Goal: Contribute content: Add original content to the website for others to see

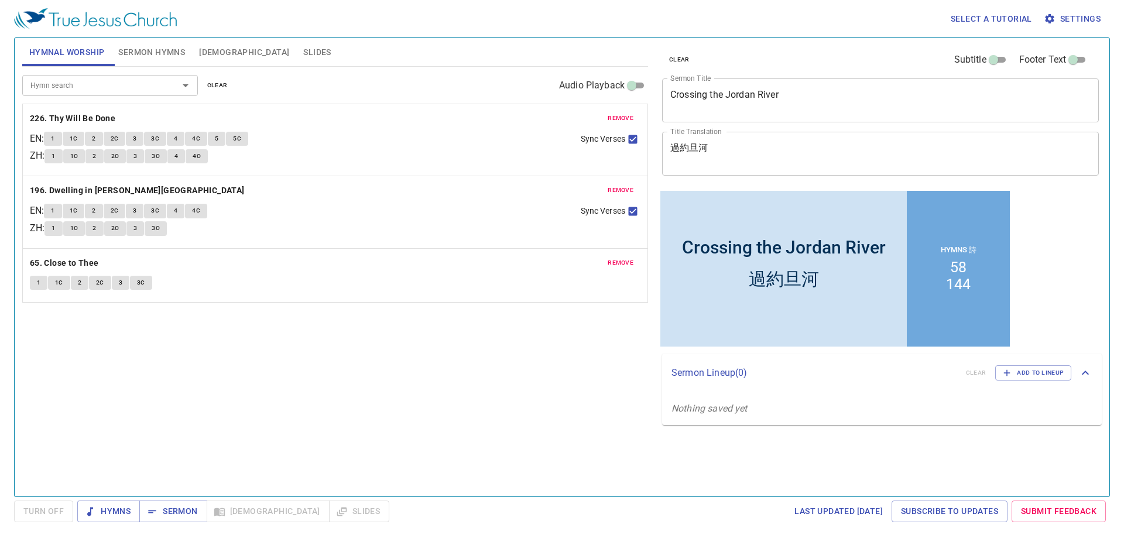
click at [218, 85] on span "clear" at bounding box center [217, 85] width 20 height 11
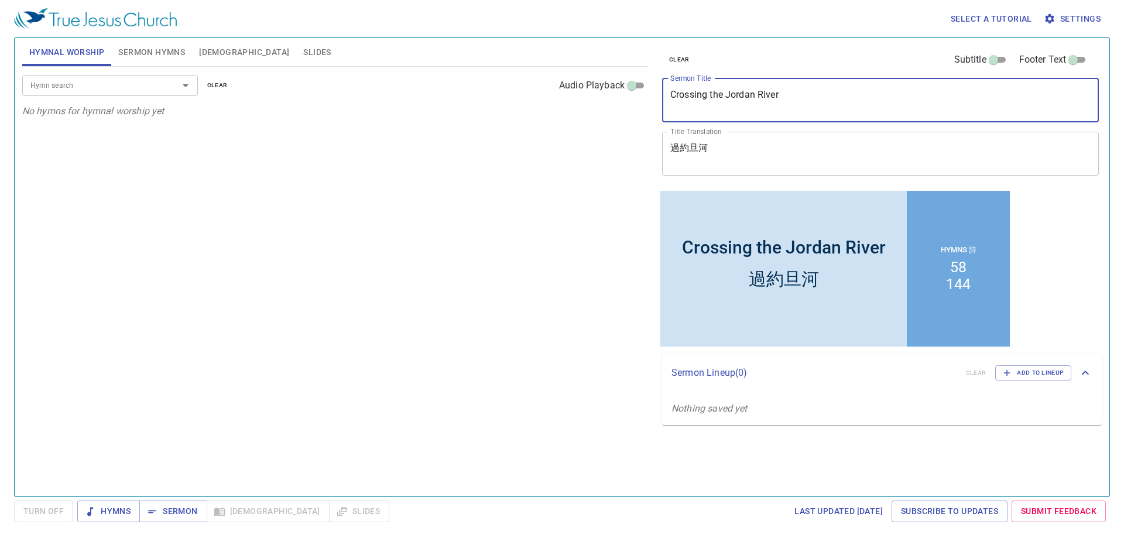
drag, startPoint x: 790, startPoint y: 100, endPoint x: 594, endPoint y: 88, distance: 195.9
click at [594, 88] on div "Hymnal Worship Sermon Hymns Bible Slides Hymn search Hymn search clear Audio Pl…" at bounding box center [562, 262] width 1089 height 458
paste textarea "The [DEMOGRAPHIC_DATA] (1)"
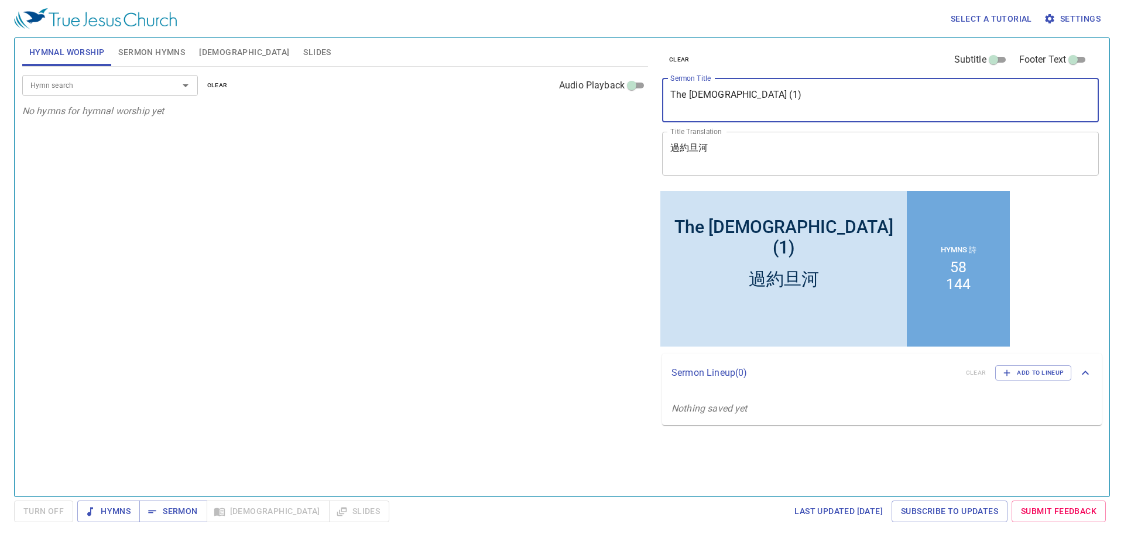
type textarea "The [DEMOGRAPHIC_DATA] (1)"
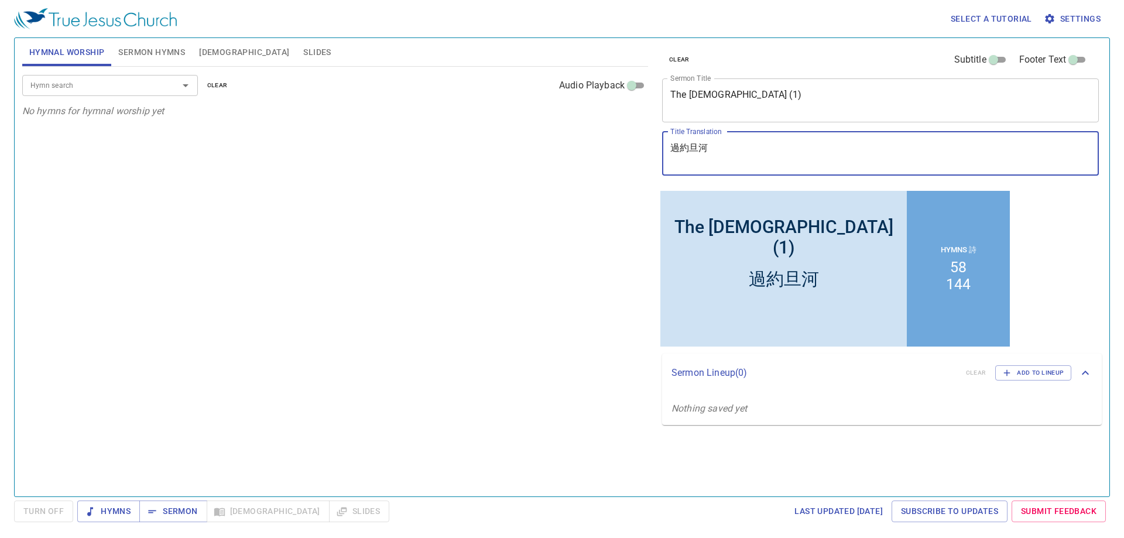
drag, startPoint x: 758, startPoint y: 148, endPoint x: 617, endPoint y: 135, distance: 141.1
click at [617, 135] on div "Hymnal Worship Sermon Hymns Bible Slides Hymn search Hymn search clear Audio Pl…" at bounding box center [562, 262] width 1089 height 458
paste textarea "The [DEMOGRAPHIC_DATA] (1)"
drag, startPoint x: 824, startPoint y: 159, endPoint x: 580, endPoint y: 115, distance: 248.6
click at [580, 115] on div "Hymnal Worship Sermon Hymns Bible Slides Hymn search Hymn search clear Audio Pl…" at bounding box center [562, 262] width 1089 height 458
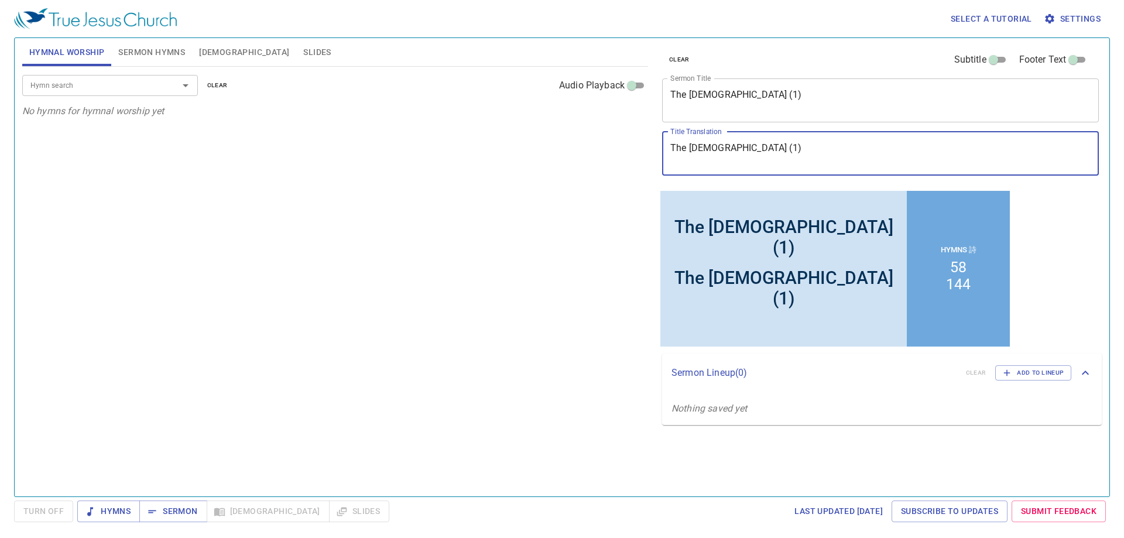
paste textarea "這是[DEMOGRAPHIC_DATA]的殿 (1)"
type textarea "這是[DEMOGRAPHIC_DATA]的殿 (1)"
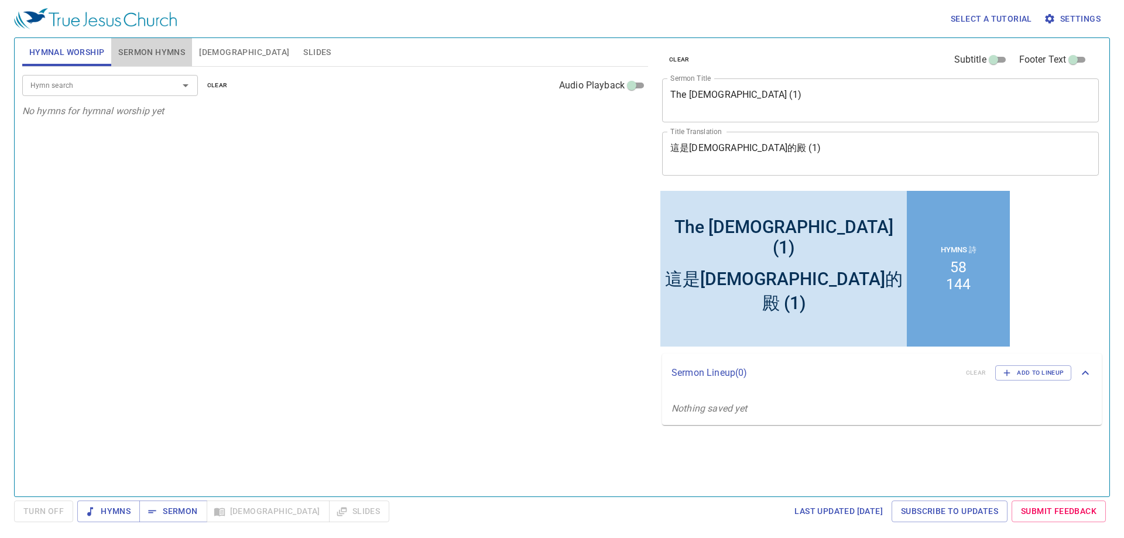
click at [133, 45] on span "Sermon Hymns" at bounding box center [151, 52] width 67 height 15
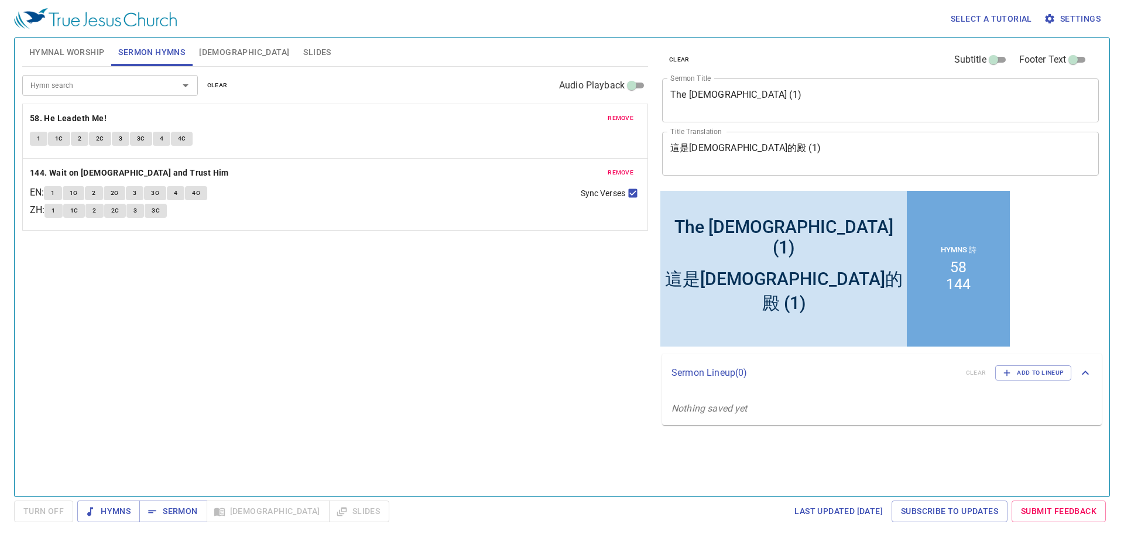
click at [225, 87] on span "clear" at bounding box center [217, 85] width 20 height 11
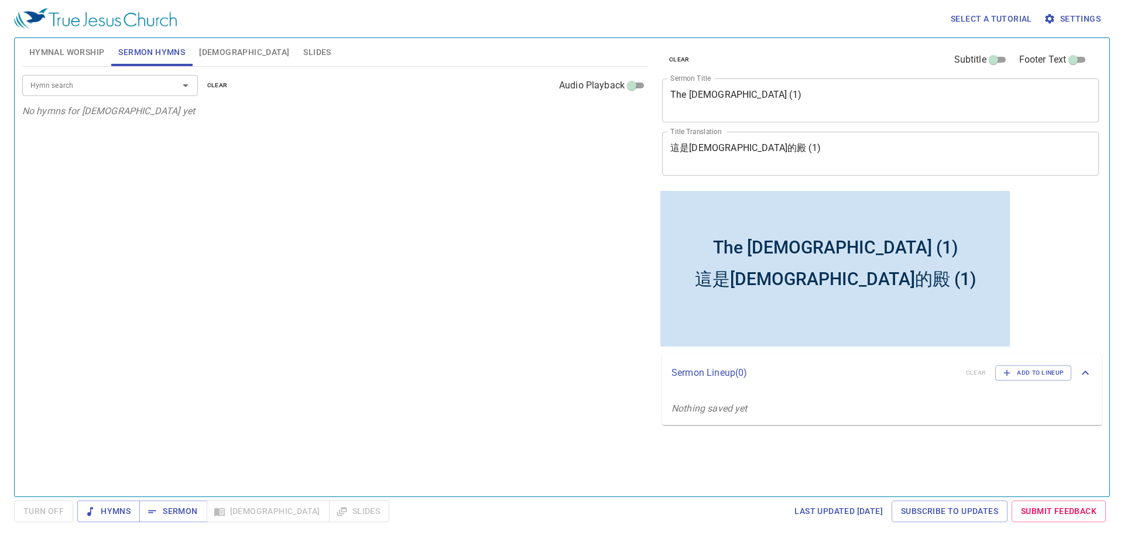
click at [158, 91] on input "Hymn search" at bounding box center [93, 84] width 134 height 13
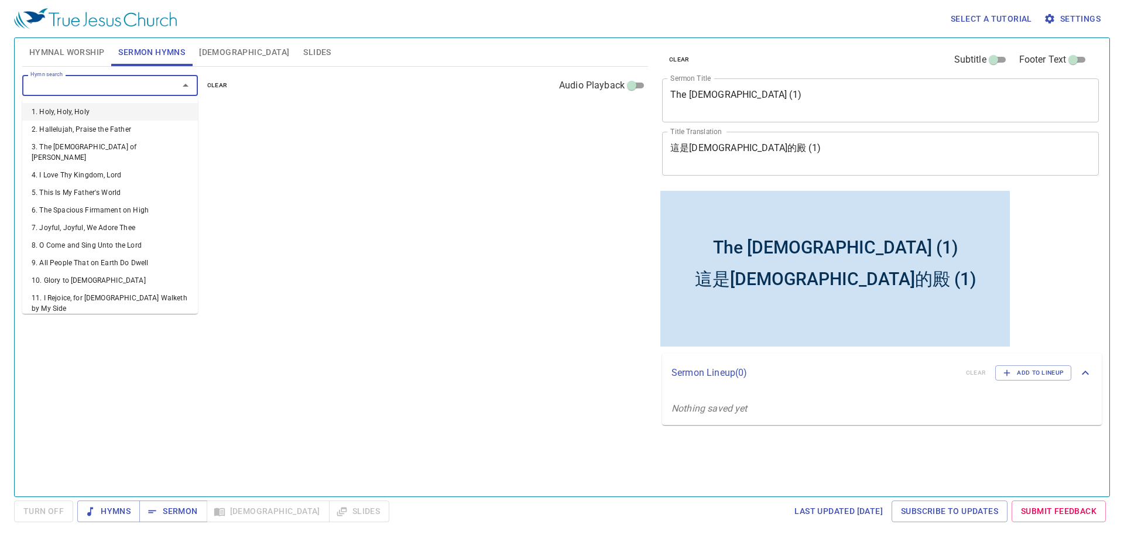
click at [138, 105] on li "1. Holy, Holy, Holy" at bounding box center [110, 112] width 176 height 18
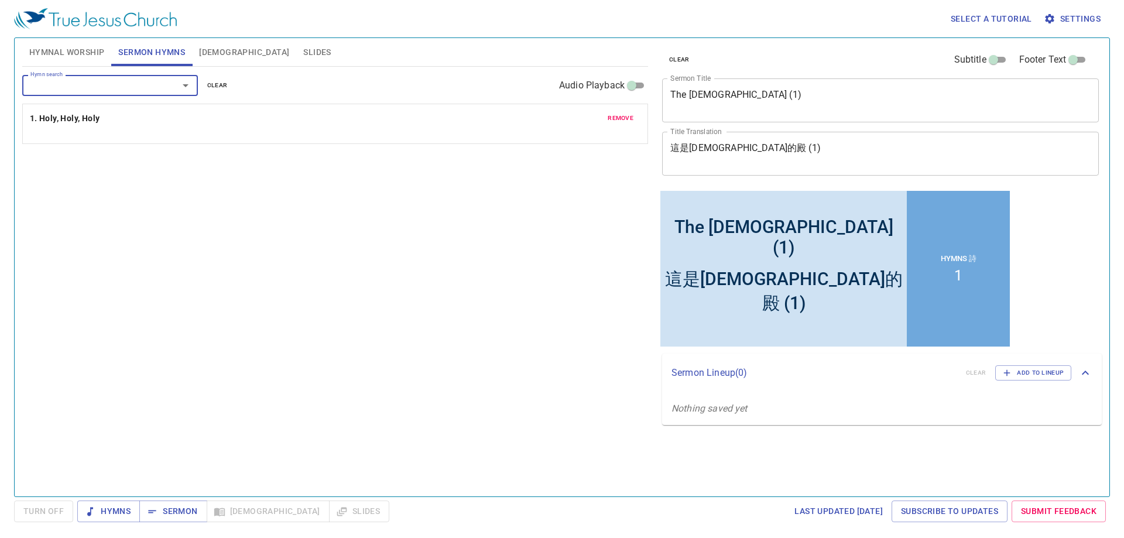
click at [129, 83] on input "Hymn search" at bounding box center [93, 84] width 134 height 13
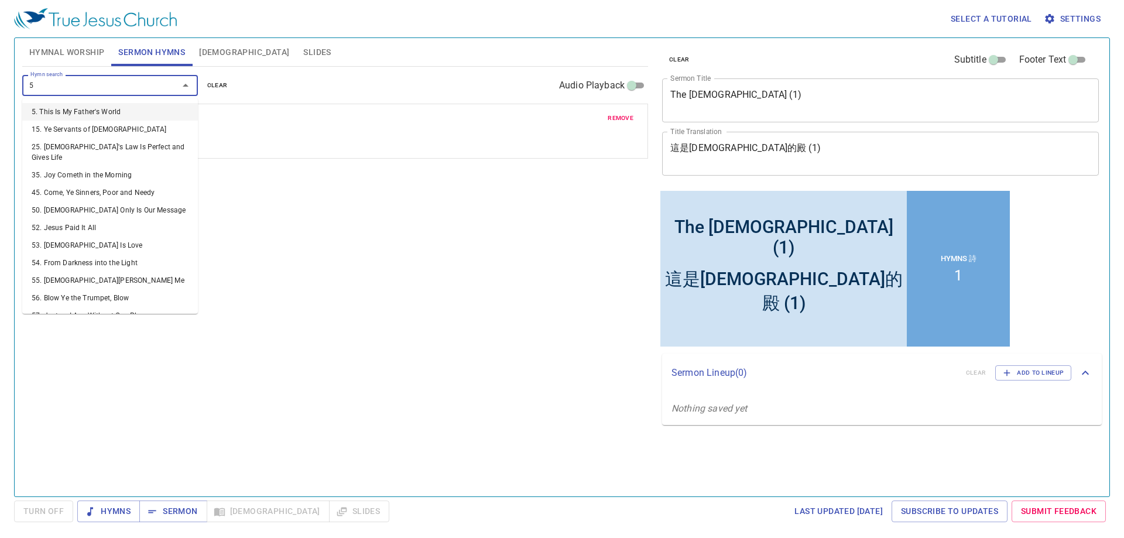
type input "52"
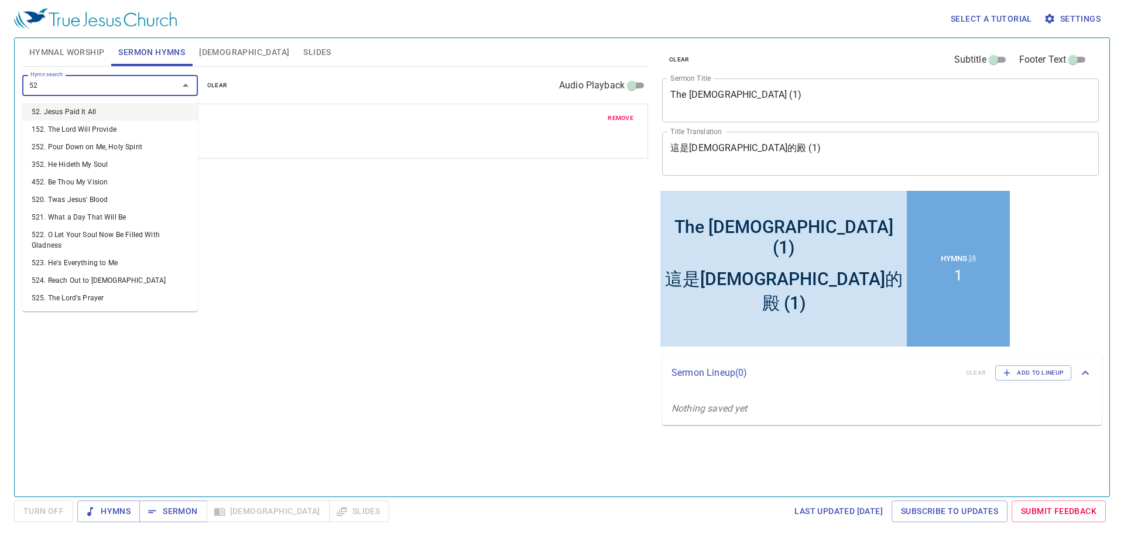
click at [129, 105] on li "52. Jesus Paid It All" at bounding box center [110, 112] width 176 height 18
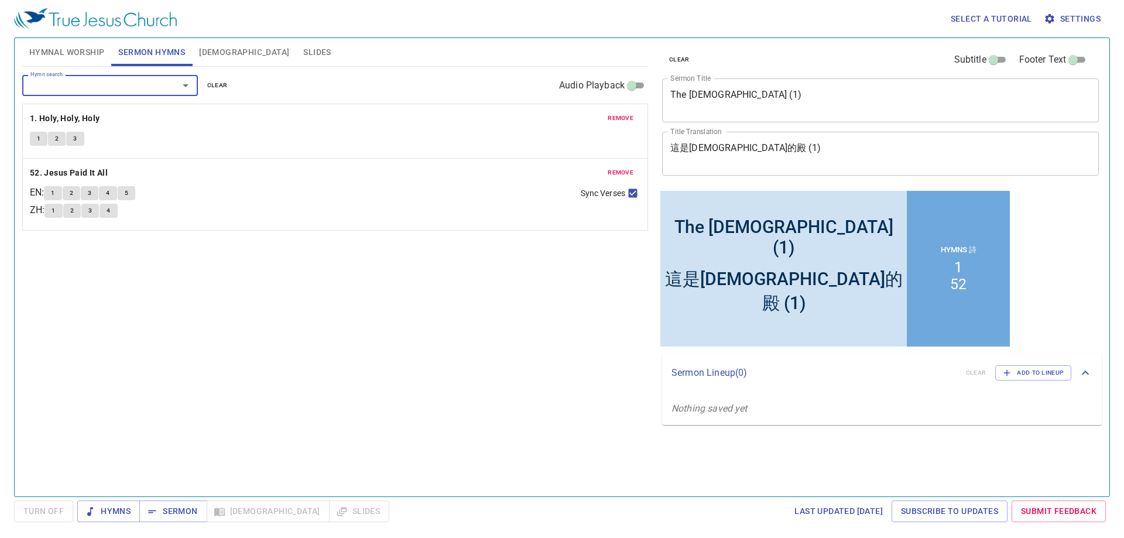
click at [225, 304] on div "Hymn search Hymn search clear Audio Playback remove 1. Holy, Holy, Holy 1 2 3 r…" at bounding box center [335, 277] width 626 height 420
click at [79, 46] on span "Hymnal Worship" at bounding box center [67, 52] width 76 height 15
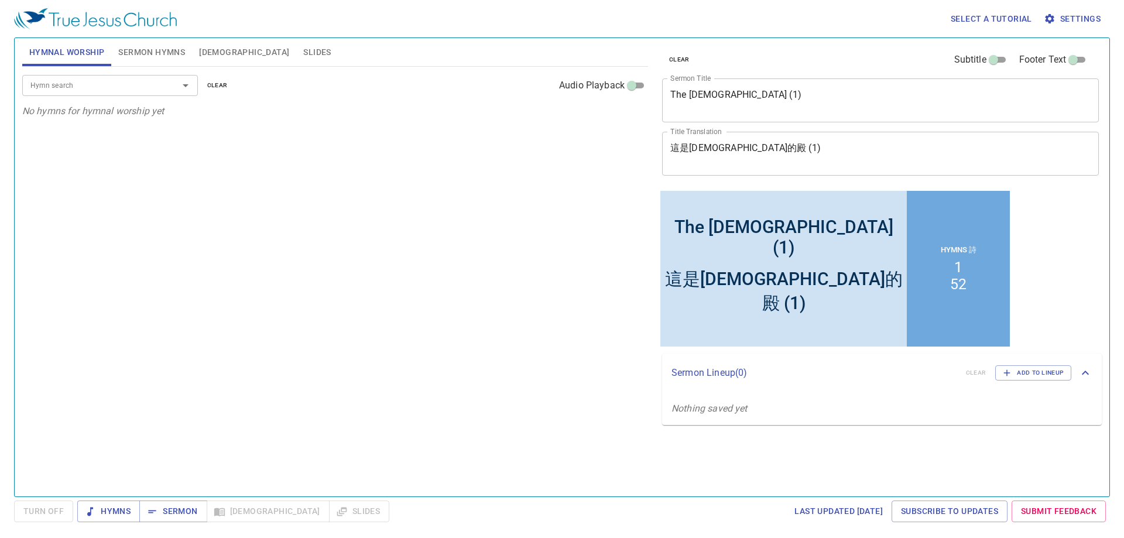
click at [156, 80] on input "Hymn search" at bounding box center [93, 84] width 134 height 13
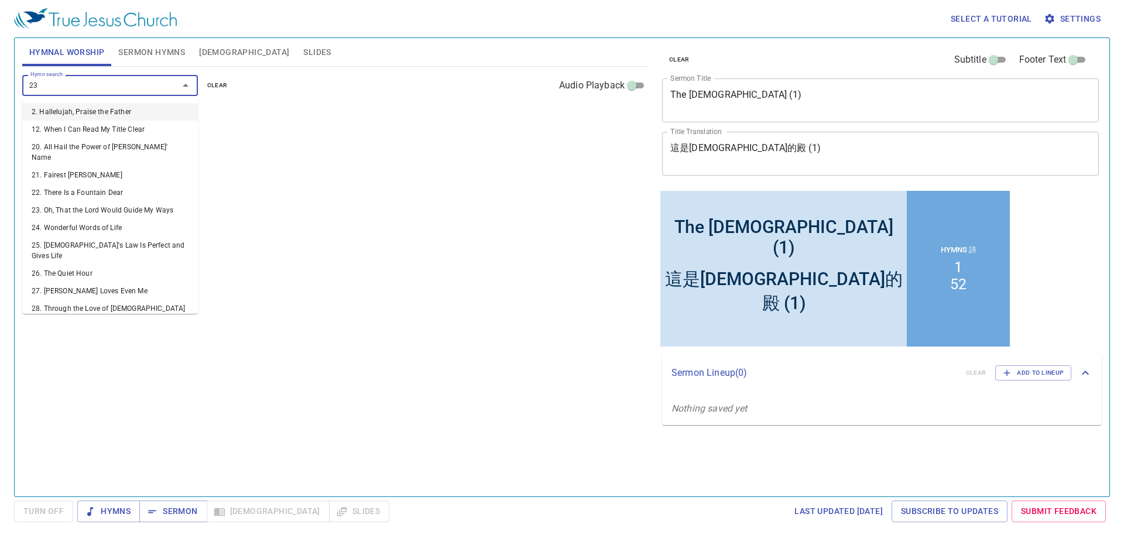
type input "235"
type input "339"
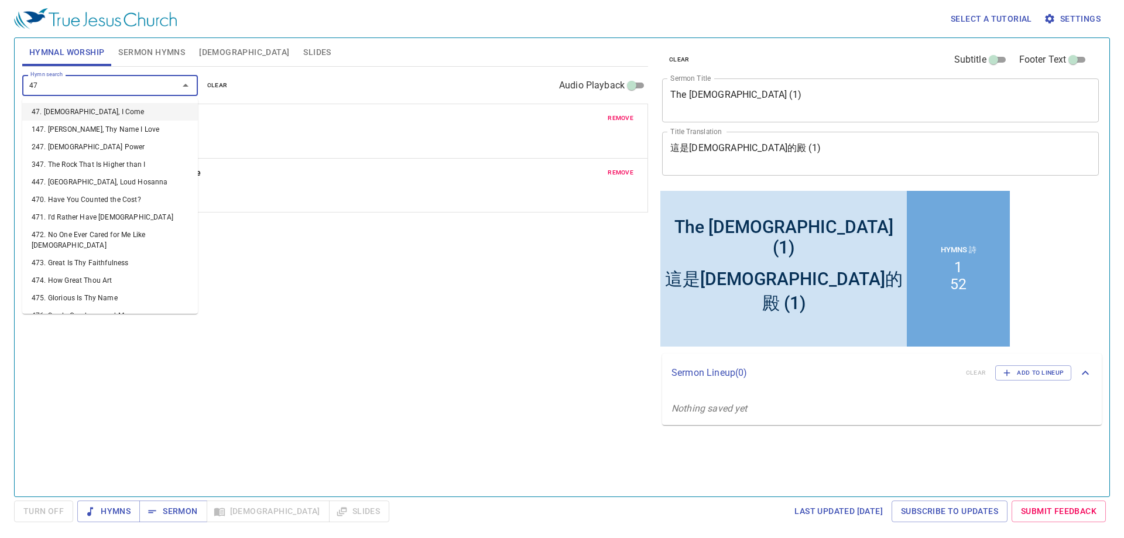
type input "471"
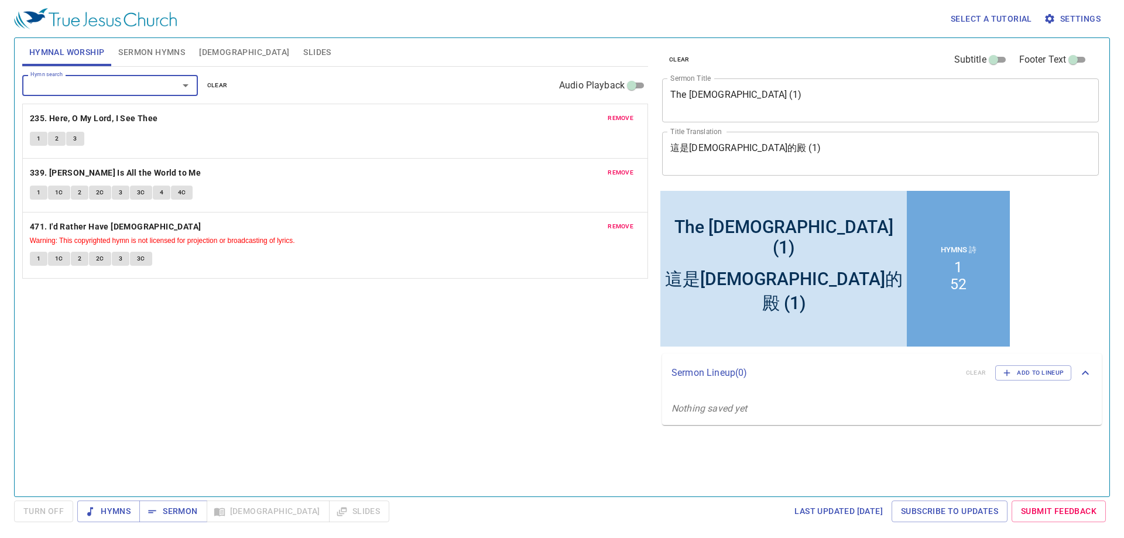
click at [167, 497] on div "Select a tutorial Settings Hymnal Worship Sermon Hymns Bible Slides Hymn search…" at bounding box center [562, 269] width 1124 height 538
click at [0, 0] on span "Sermon" at bounding box center [0, 0] width 0 height 0
click at [123, 514] on span "Hymns" at bounding box center [109, 511] width 44 height 15
click at [362, 365] on div "Hymn search Hymn search clear Audio Playback remove 235. Here, O My Lord, I See…" at bounding box center [335, 277] width 626 height 420
click at [126, 510] on span "Hymns" at bounding box center [109, 511] width 44 height 15
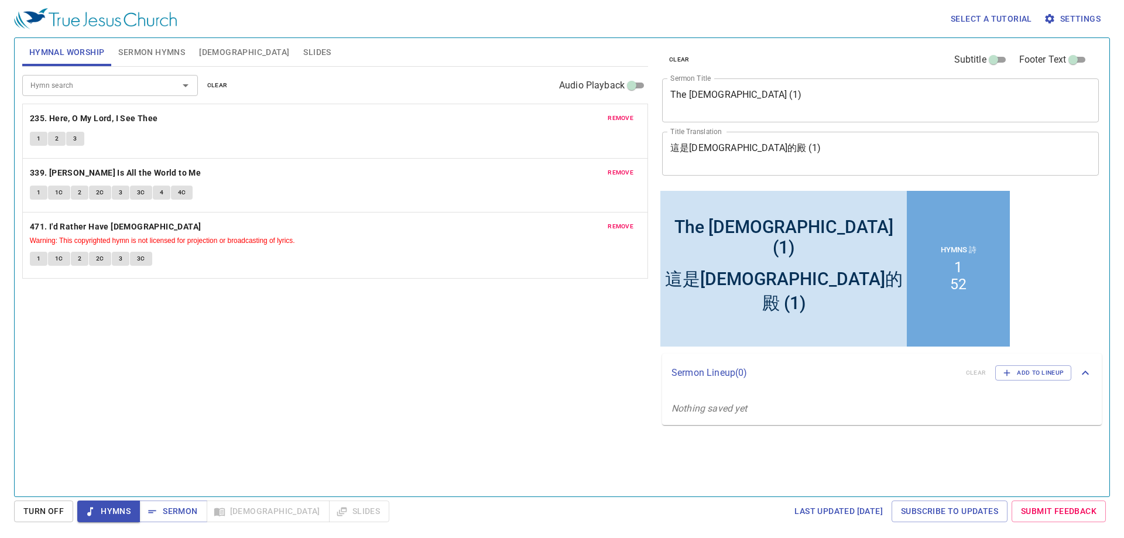
click at [74, 49] on span "Hymnal Worship" at bounding box center [67, 52] width 76 height 15
click at [0, 0] on span "Sermon" at bounding box center [0, 0] width 0 height 0
click at [0, 0] on button "Hymns" at bounding box center [0, 0] width 0 height 0
click at [238, 349] on div "Hymn search Hymn search clear Audio Playback remove 235. Here, O My Lord, I See…" at bounding box center [335, 277] width 626 height 420
click at [90, 123] on b "235. Here, O My Lord, I See Thee" at bounding box center [94, 118] width 128 height 15
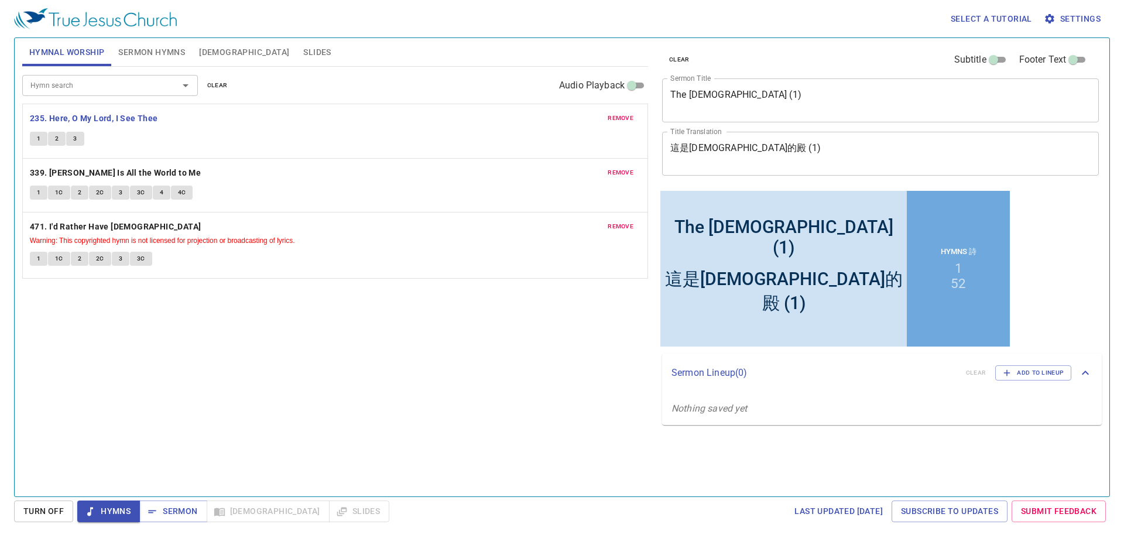
click at [37, 134] on span "1" at bounding box center [39, 138] width 4 height 11
click at [60, 136] on button "2" at bounding box center [57, 139] width 18 height 14
click at [79, 139] on button "3" at bounding box center [75, 139] width 18 height 14
click at [110, 172] on b "339. Jesus Is All the World to Me" at bounding box center [115, 173] width 171 height 15
click at [37, 193] on span "1" at bounding box center [39, 192] width 4 height 11
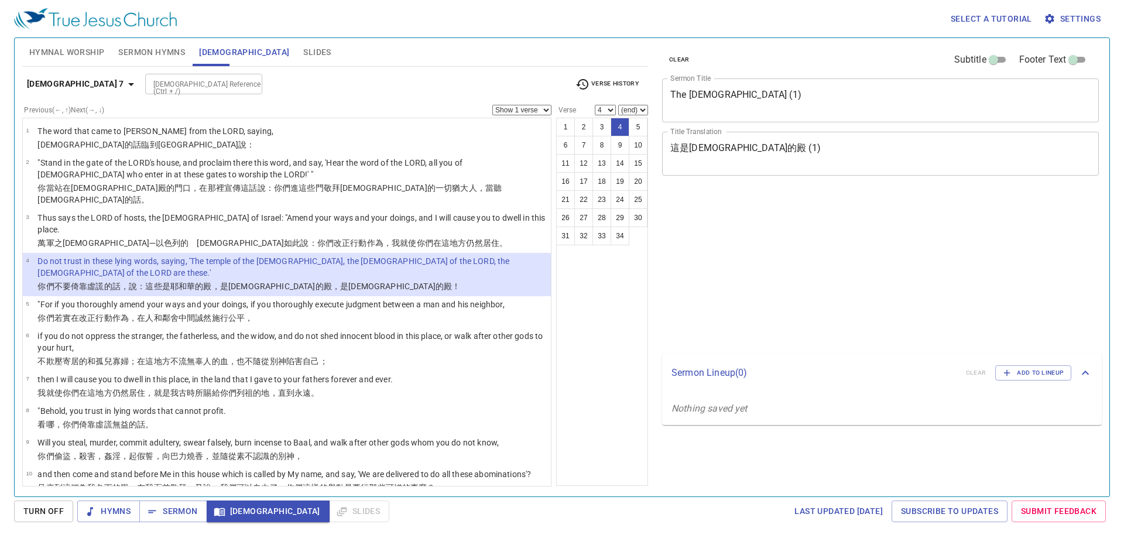
select select "4"
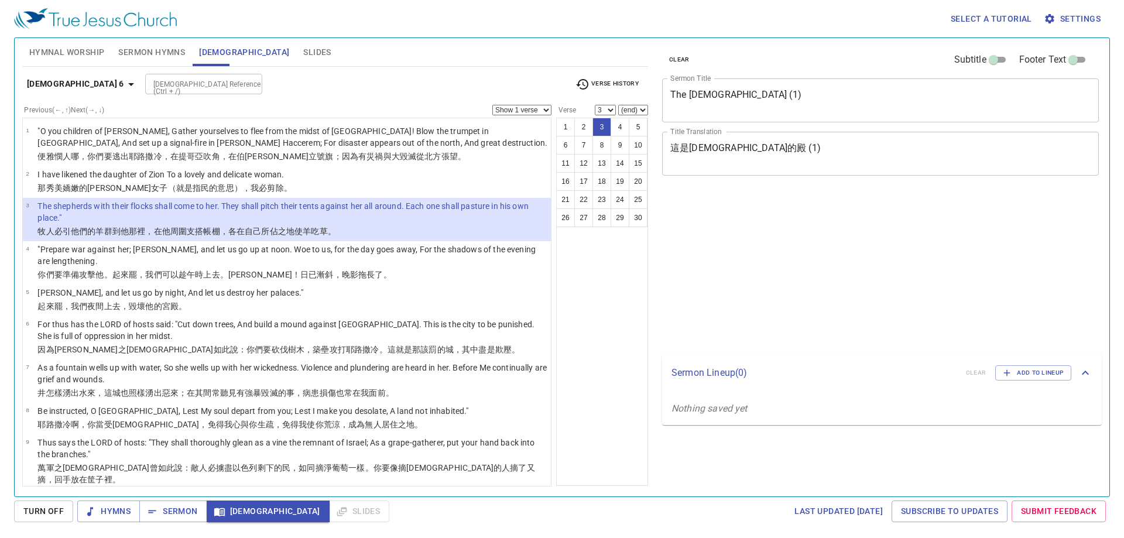
select select "3"
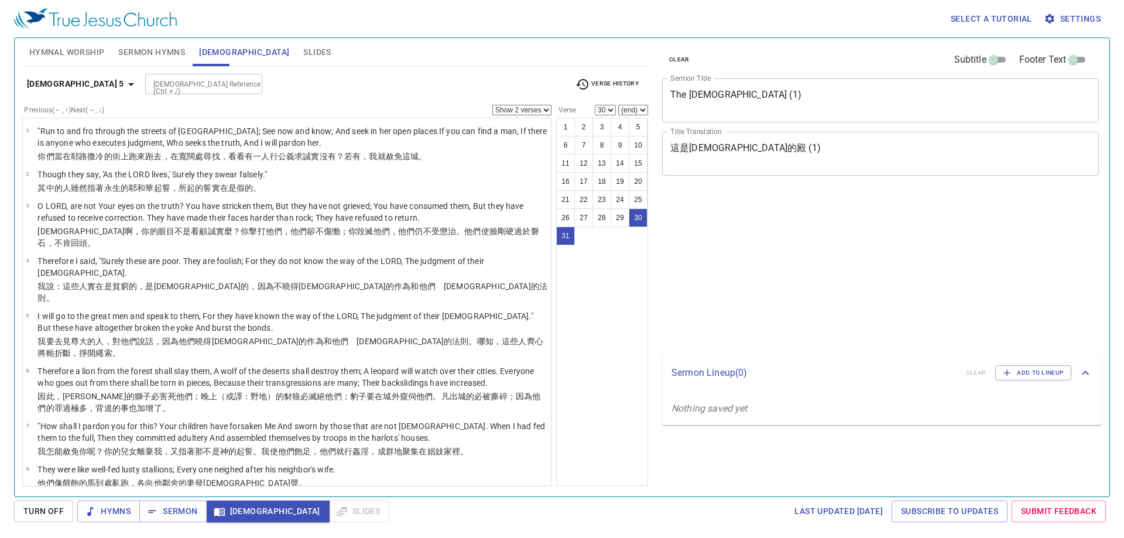
select select "2"
select select "30"
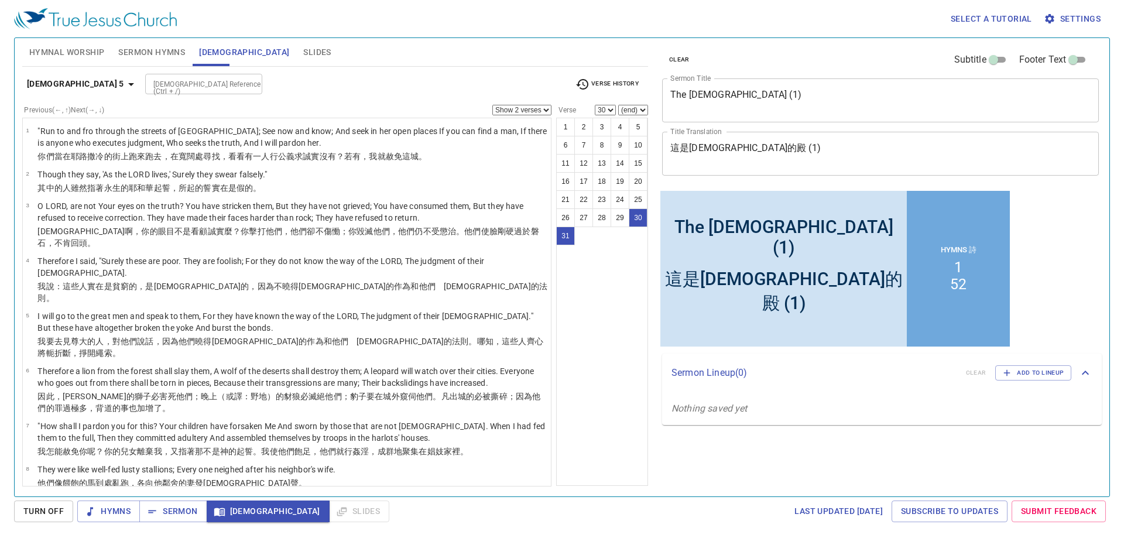
scroll to position [821, 0]
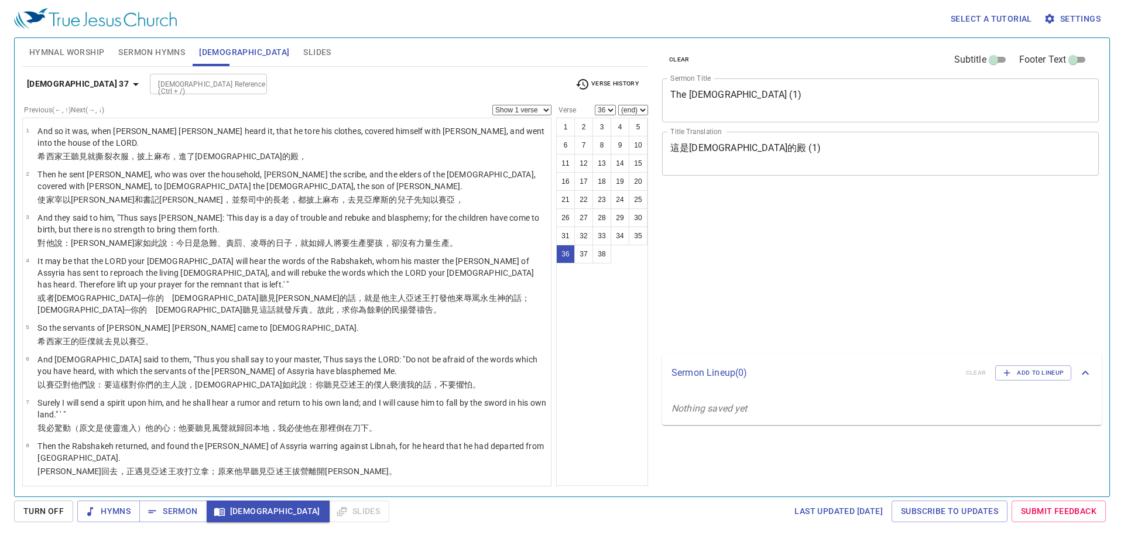
select select "36"
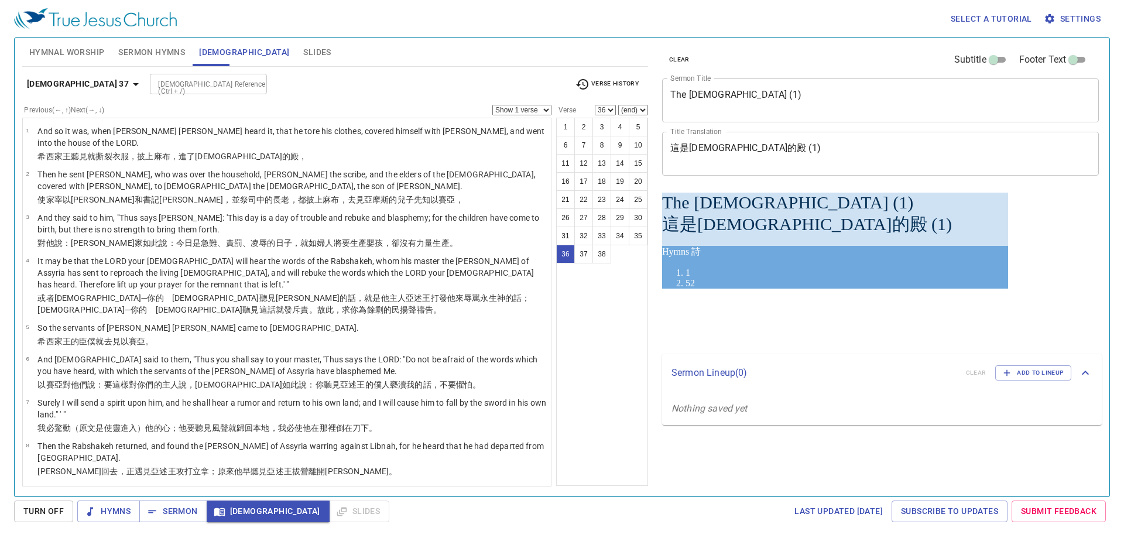
click at [39, 91] on button "Isaiah 37" at bounding box center [84, 84] width 125 height 22
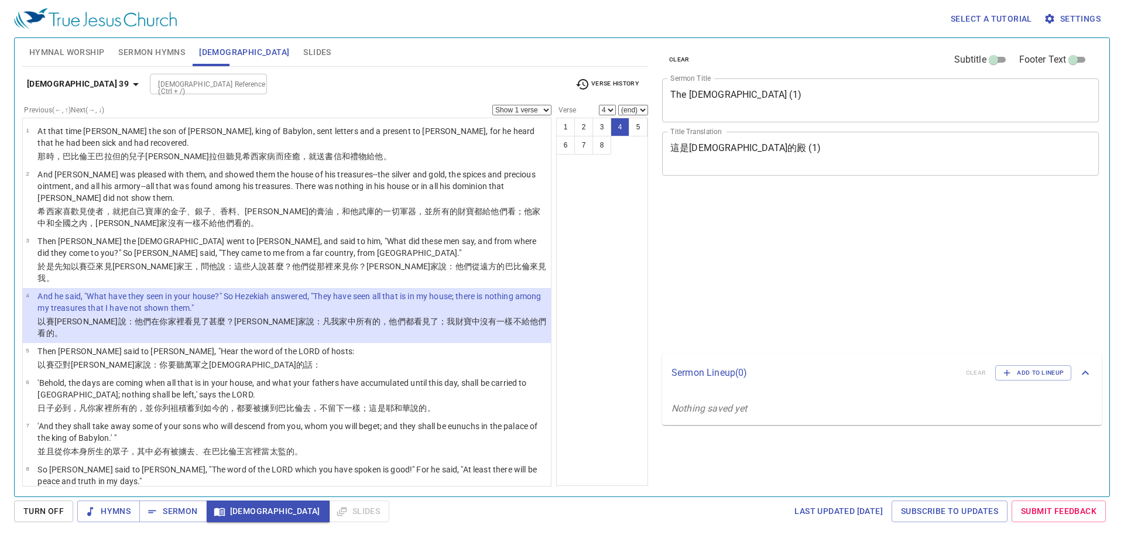
select select "4"
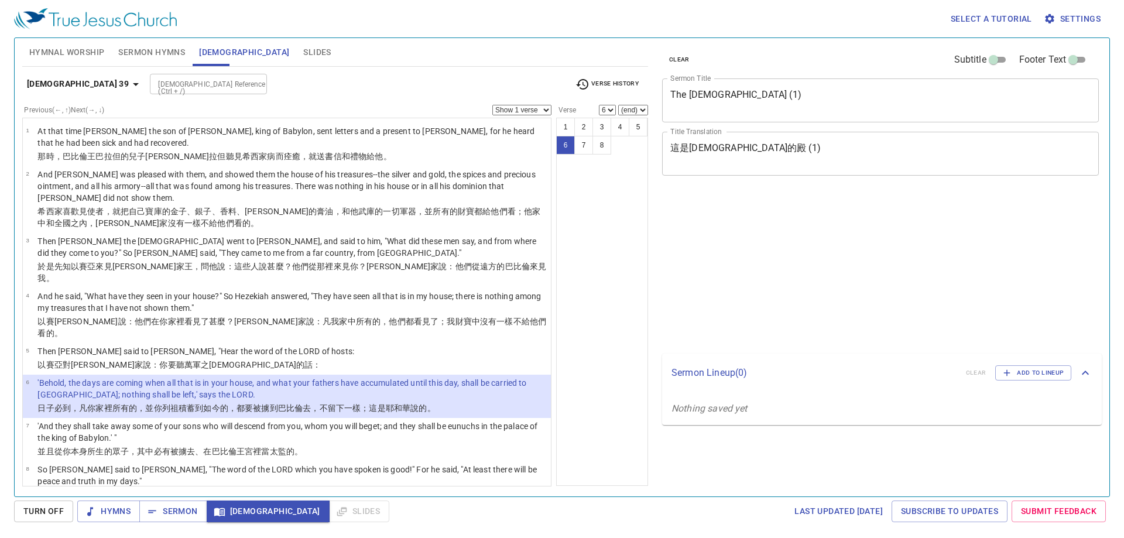
select select "6"
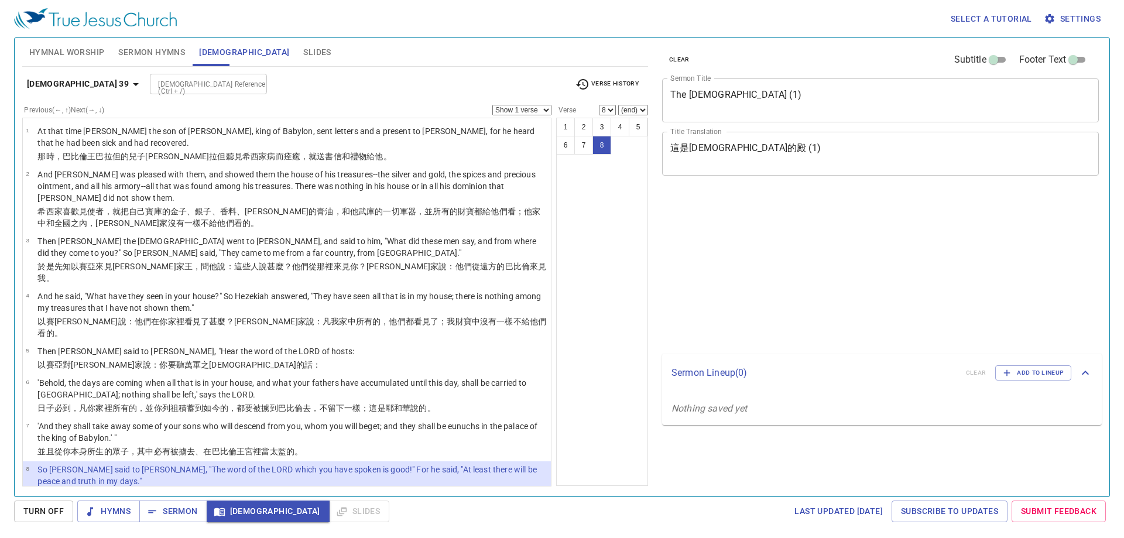
select select "8"
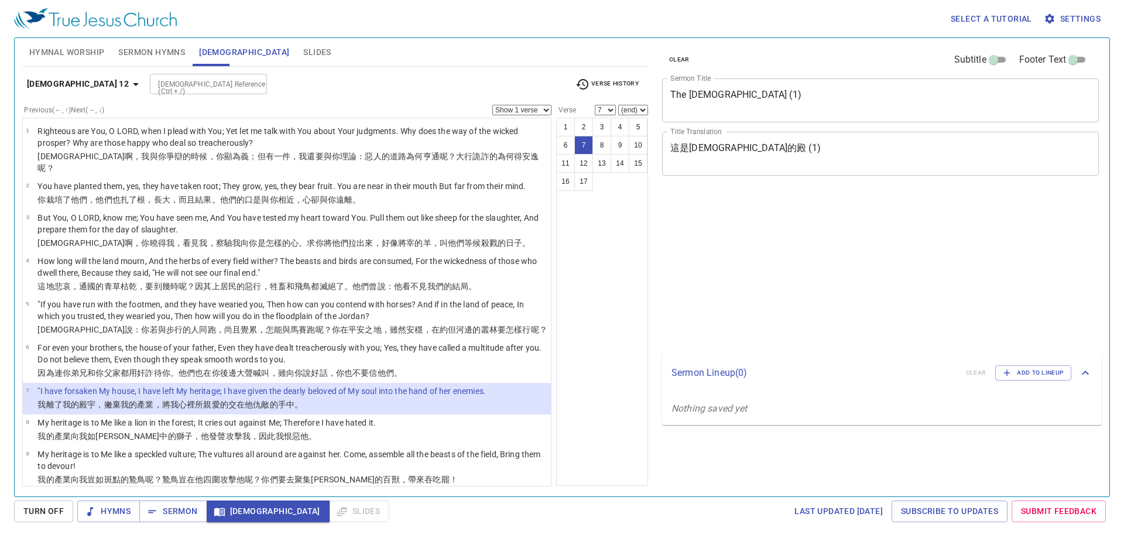
select select "7"
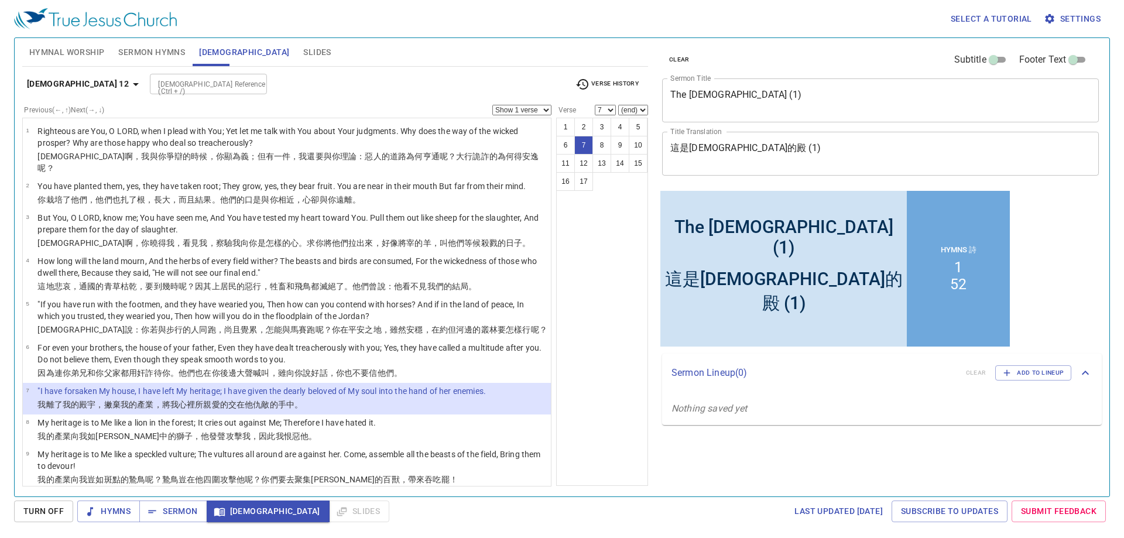
scroll to position [234, 0]
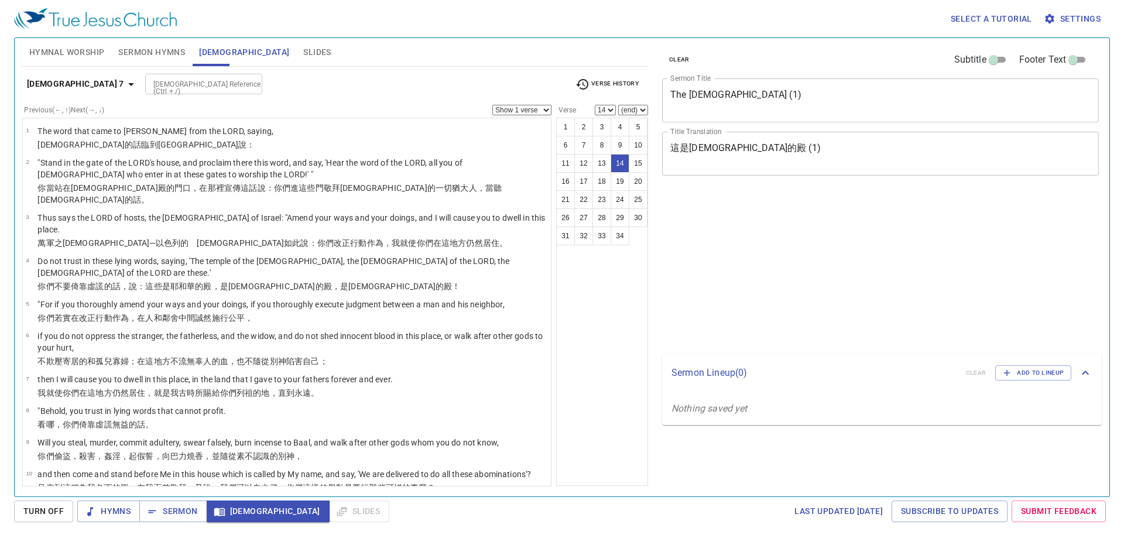
select select "14"
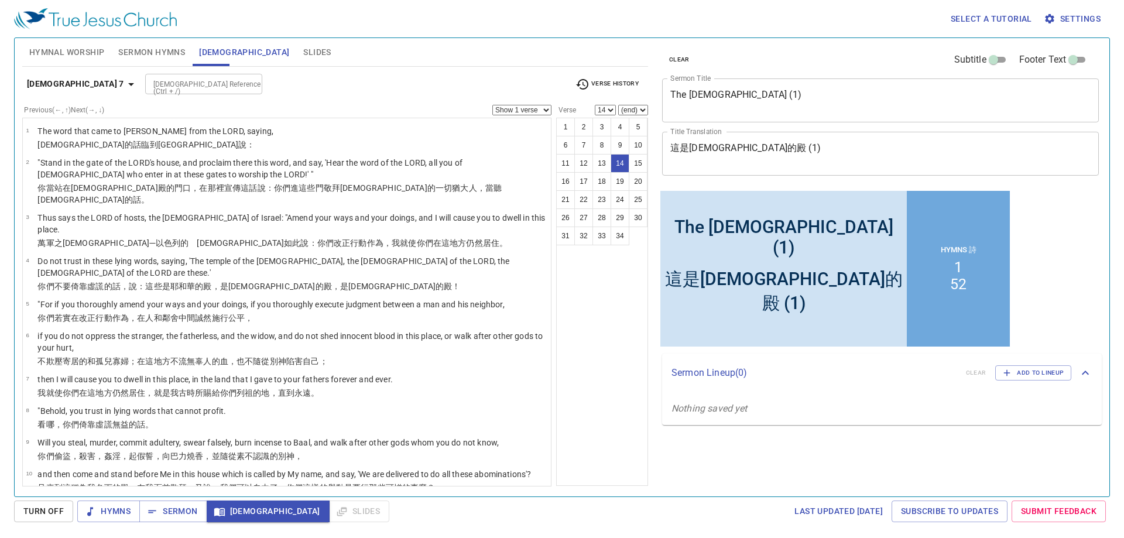
scroll to position [272, 0]
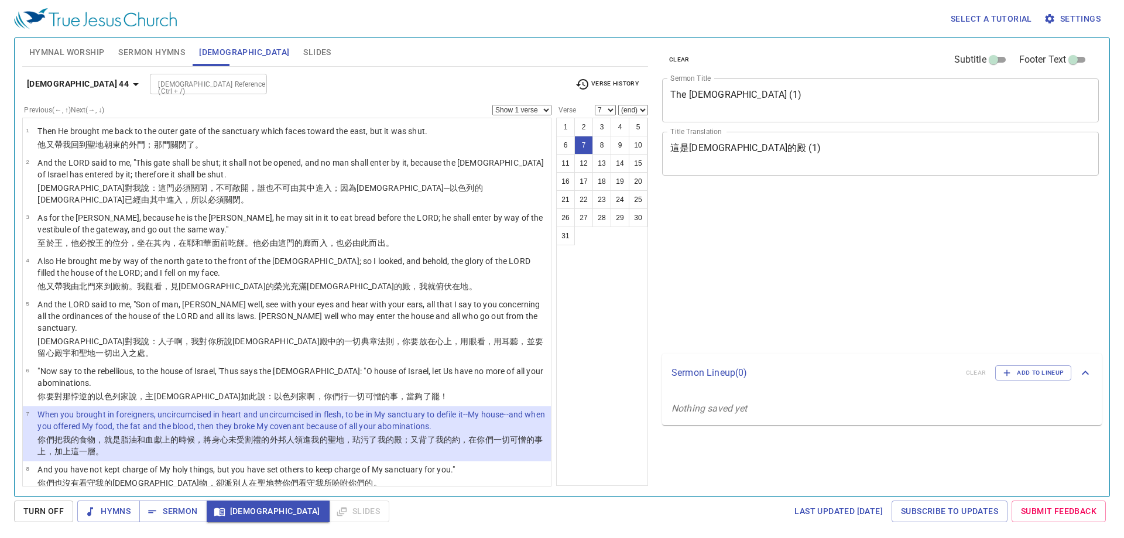
select select "7"
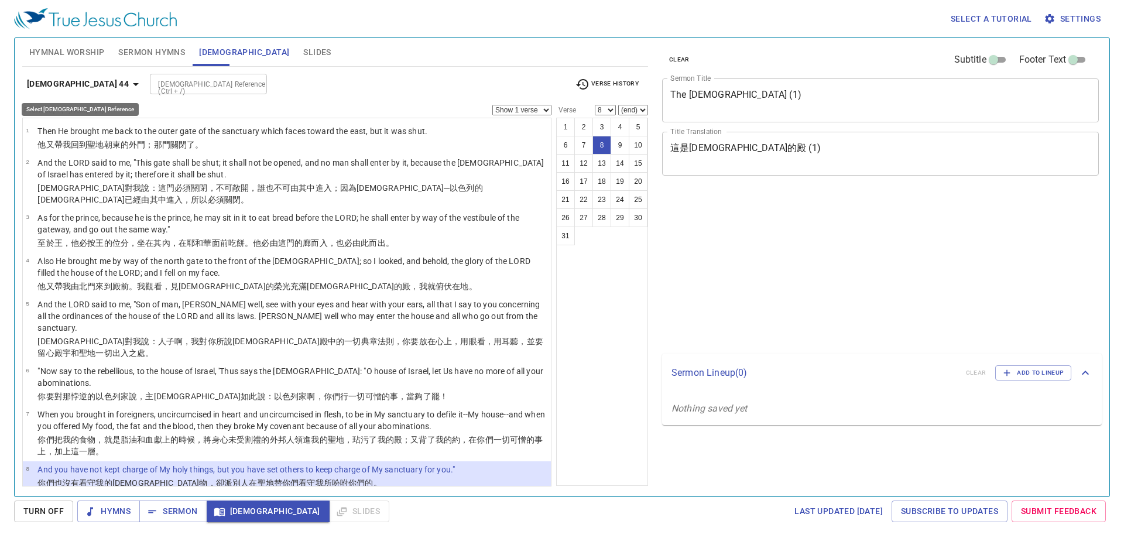
select select "8"
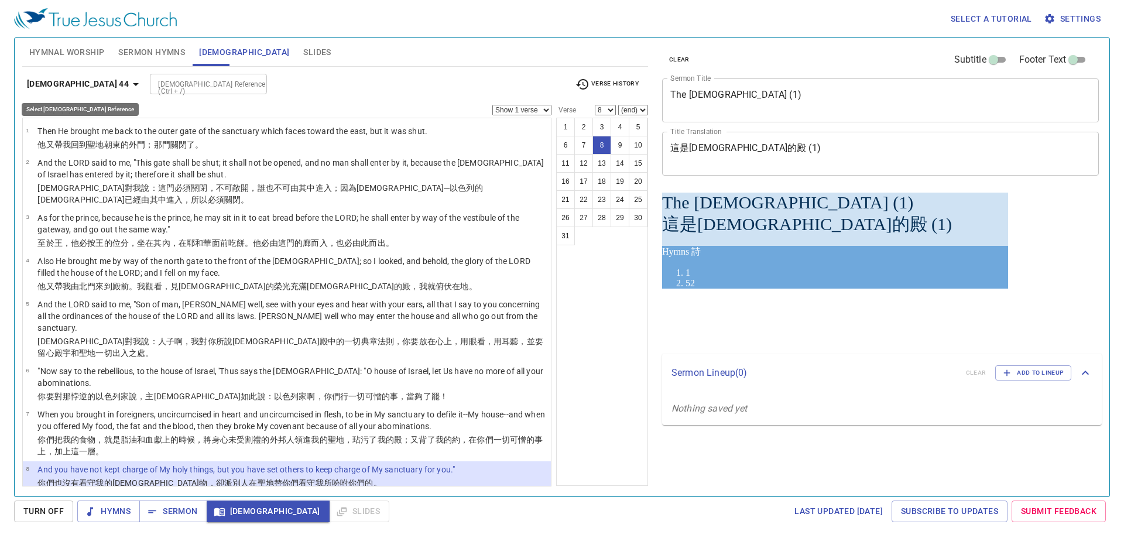
click at [129, 78] on icon "button" at bounding box center [136, 84] width 14 height 14
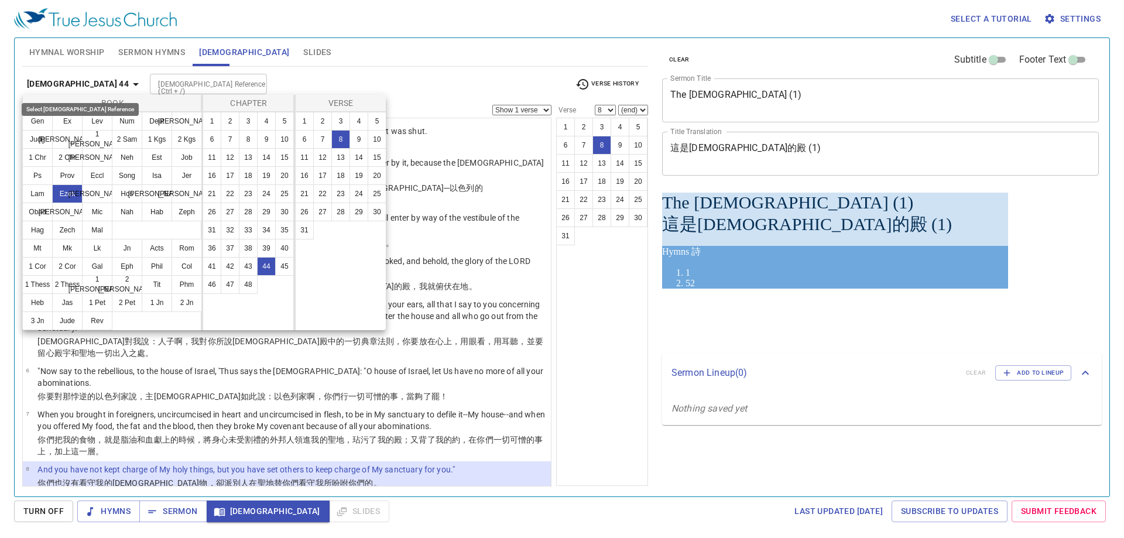
click at [72, 84] on div at bounding box center [562, 269] width 1124 height 538
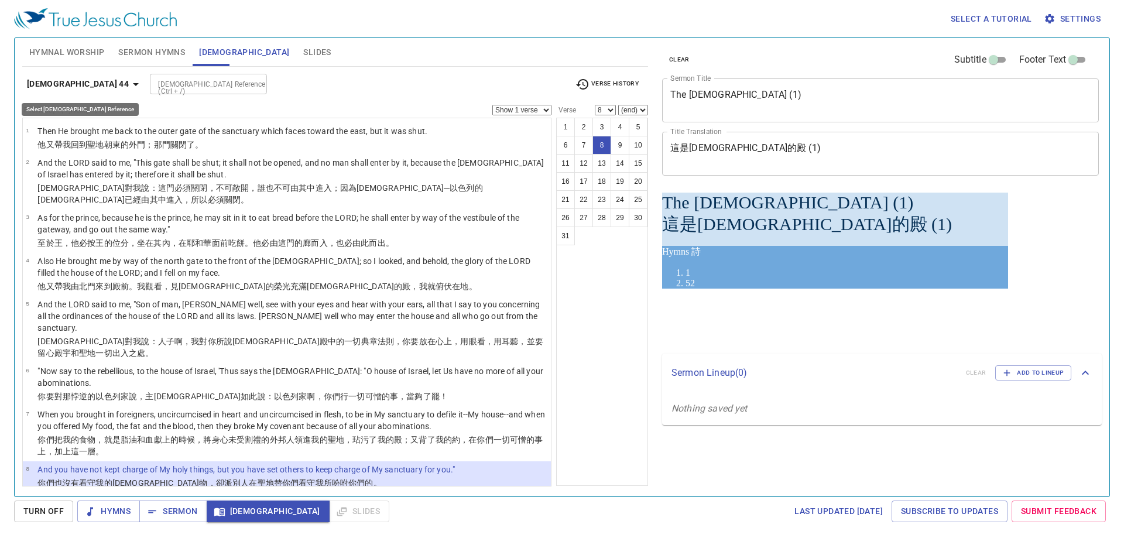
scroll to position [253, 0]
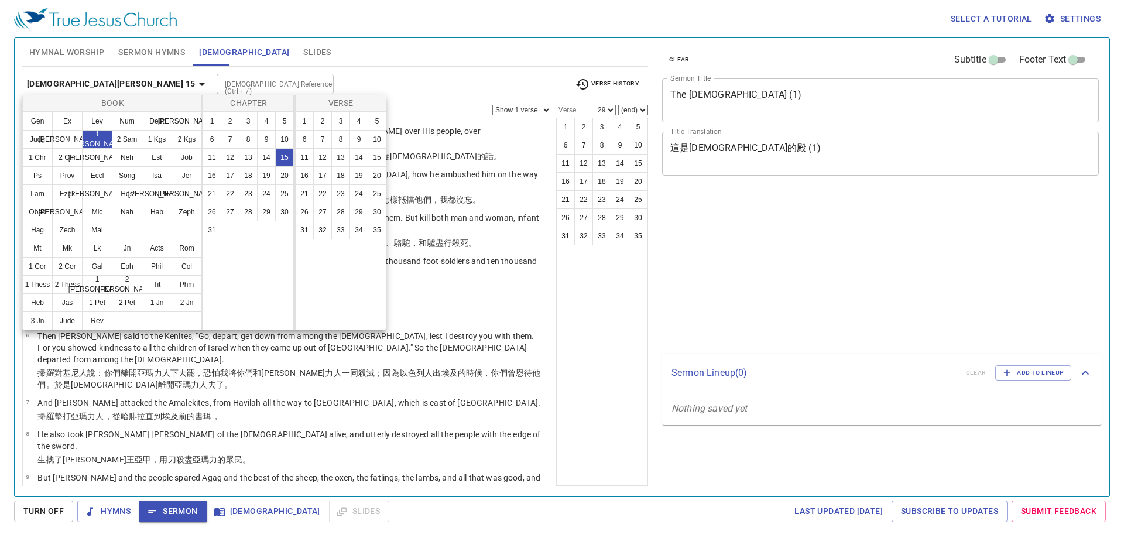
select select "29"
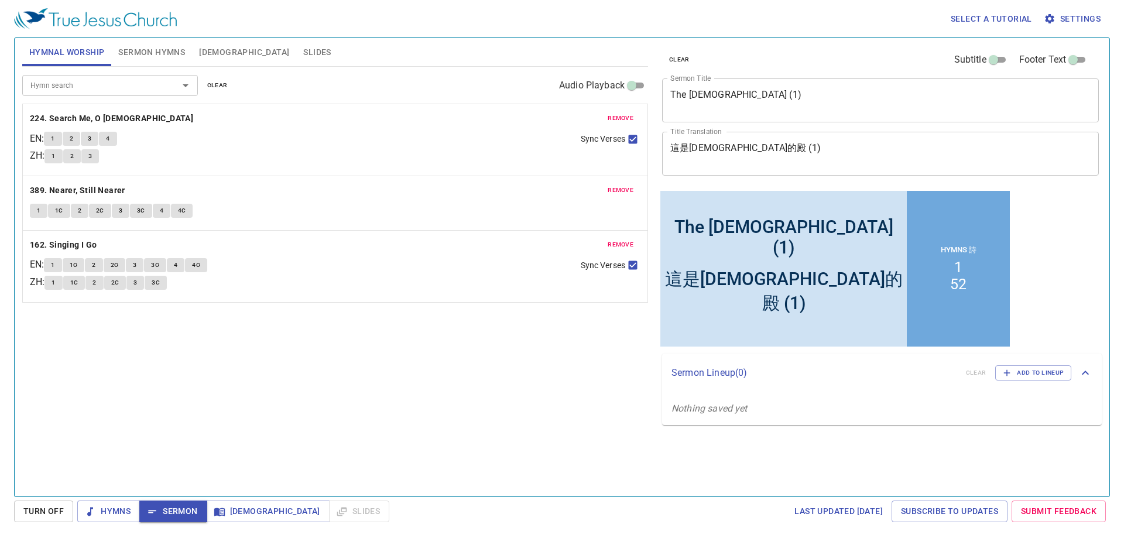
click at [783, 101] on textarea "The Temple of Jehovah (1)" at bounding box center [880, 100] width 420 height 22
click at [783, 94] on textarea "The Temple of Jehovah (1)" at bounding box center [880, 100] width 420 height 22
click at [780, 92] on textarea "The Temple of Jehovah (1)" at bounding box center [880, 100] width 420 height 22
click at [796, 94] on textarea "The Temple of Jehovah (1)" at bounding box center [880, 100] width 420 height 22
